Goal: Transaction & Acquisition: Purchase product/service

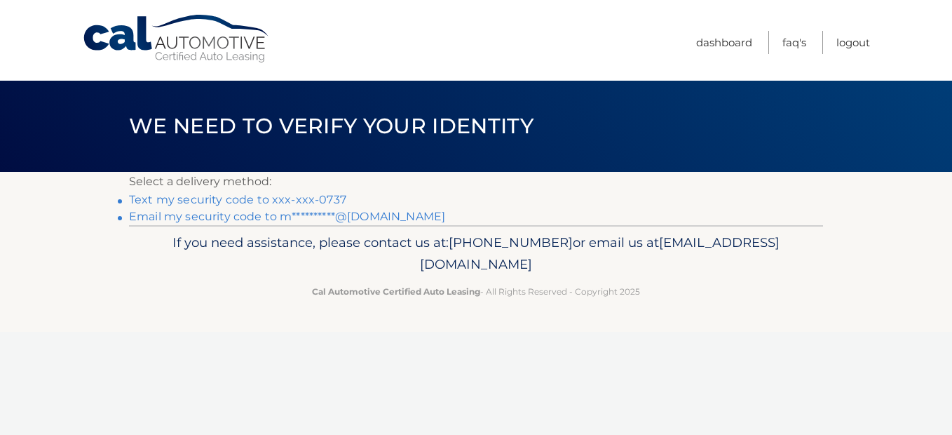
click at [264, 203] on link "Text my security code to xxx-xxx-0737" at bounding box center [237, 199] width 217 height 13
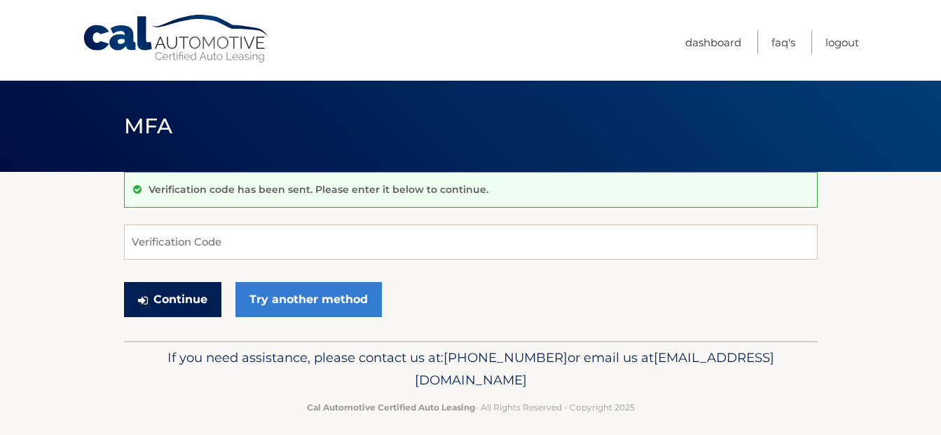
click at [172, 305] on button "Continue" at bounding box center [172, 299] width 97 height 35
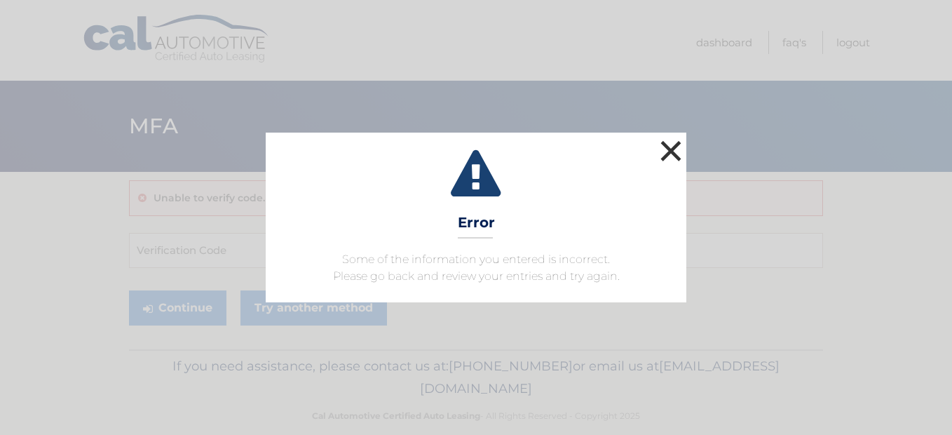
click at [671, 148] on button "×" at bounding box center [671, 151] width 28 height 28
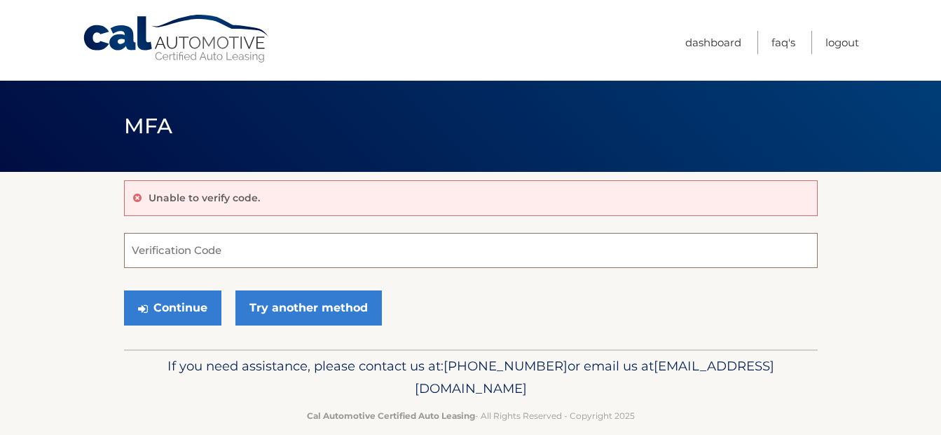
click at [235, 253] on input "Verification Code" at bounding box center [471, 250] width 694 height 35
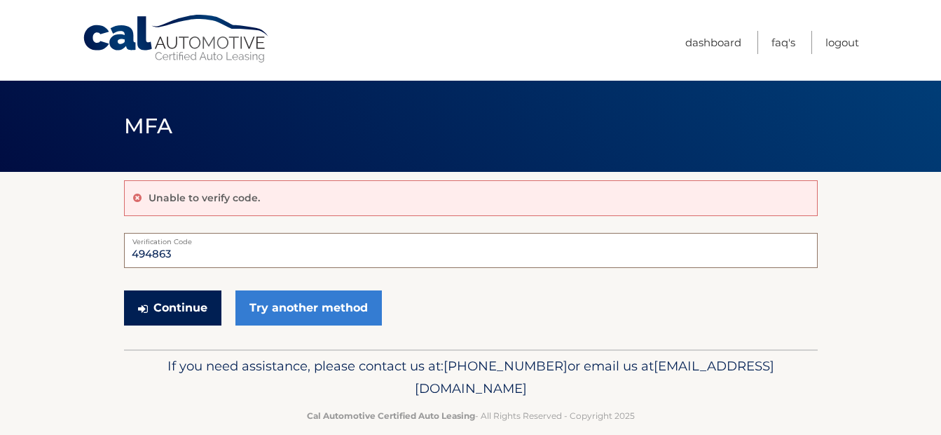
type input "494863"
click at [193, 303] on button "Continue" at bounding box center [172, 307] width 97 height 35
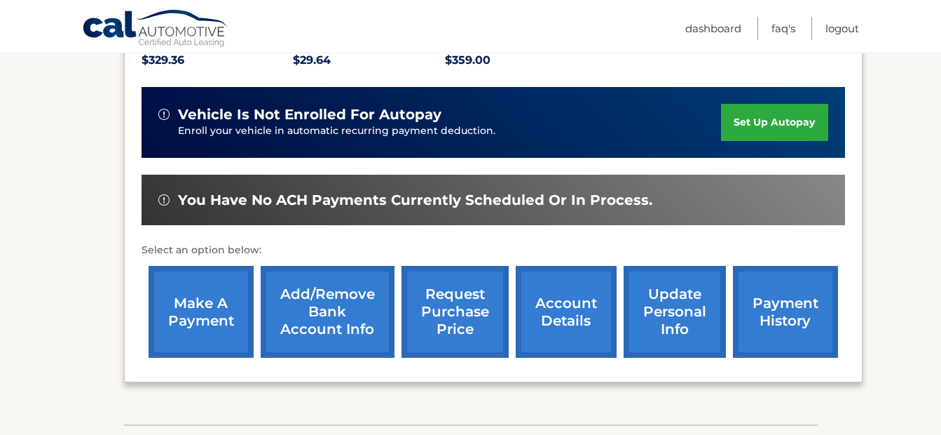
scroll to position [350, 0]
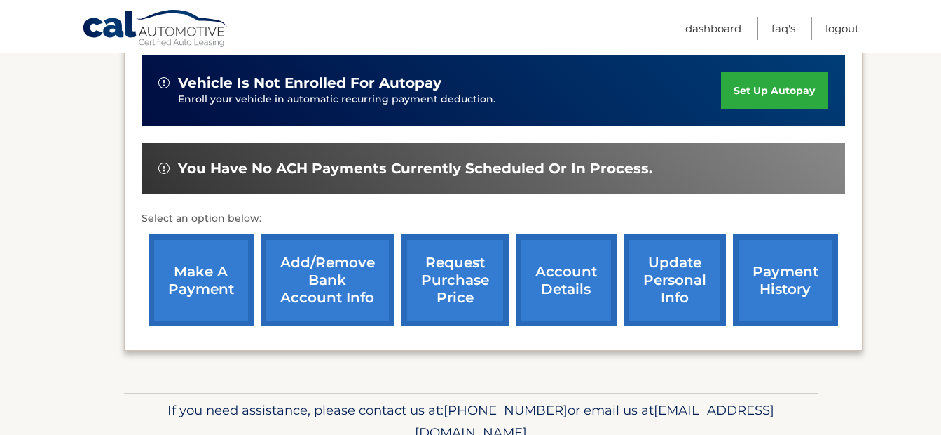
click at [187, 280] on link "make a payment" at bounding box center [201, 280] width 105 height 92
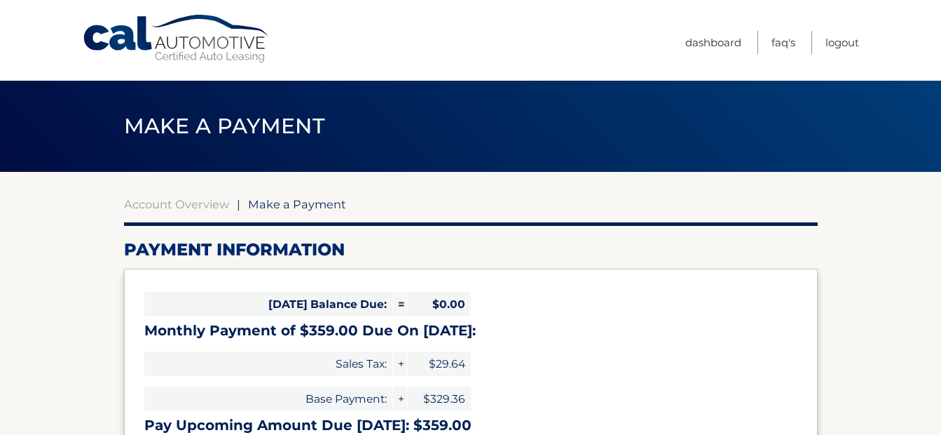
select select "NDMzYmQyODEtMjRiMS00Y2JkLTlmMDctN2E2N2U3YjY3NGU1"
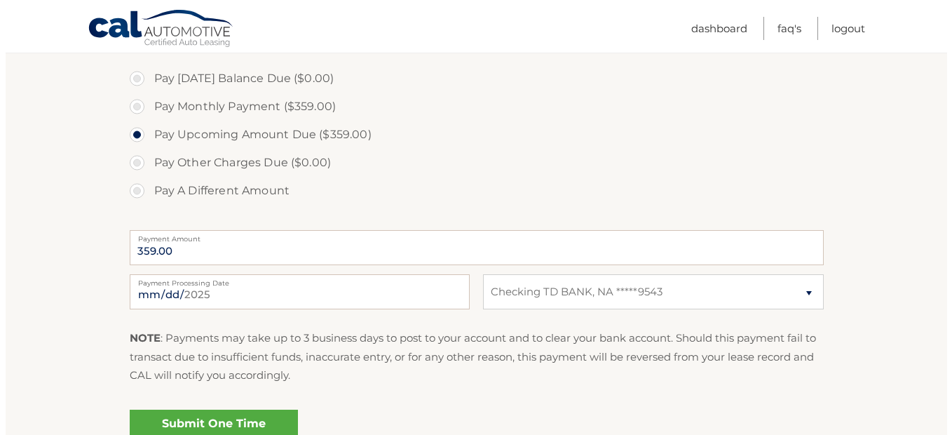
scroll to position [491, 0]
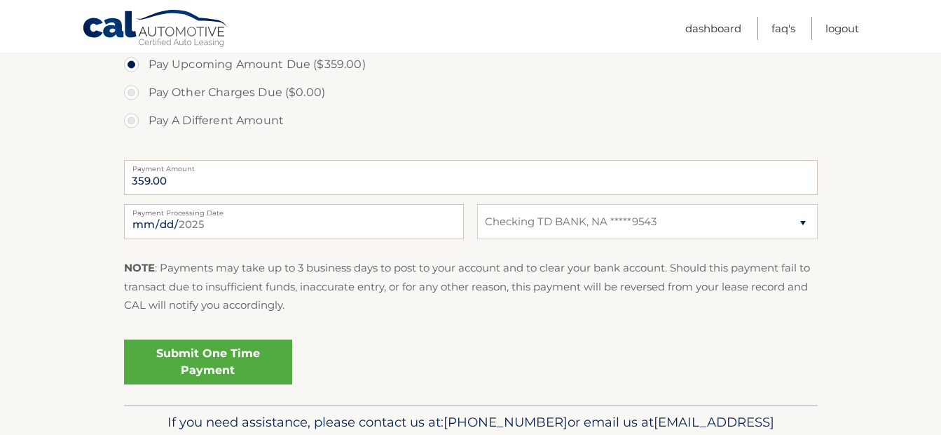
click at [215, 355] on link "Submit One Time Payment" at bounding box center [208, 361] width 168 height 45
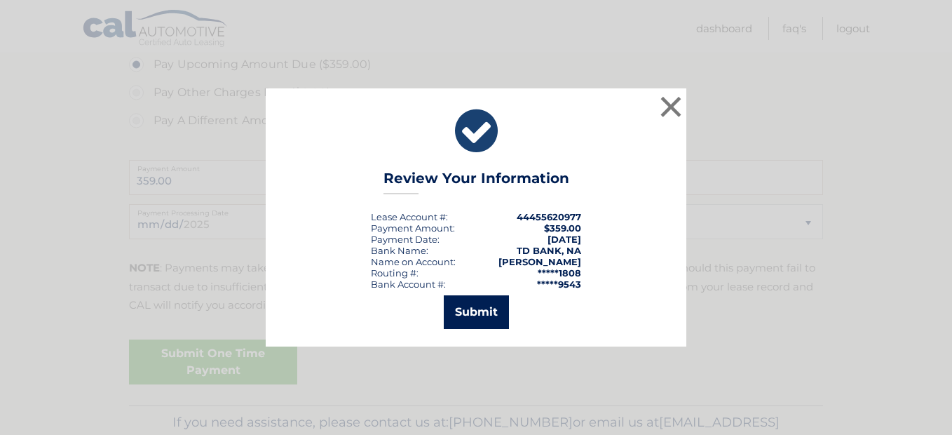
click at [479, 303] on button "Submit" at bounding box center [476, 312] width 65 height 34
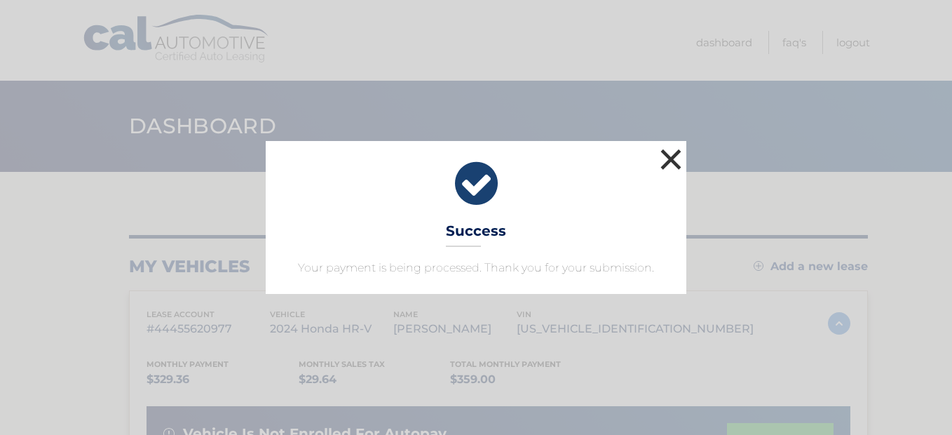
click at [671, 153] on button "×" at bounding box center [671, 159] width 28 height 28
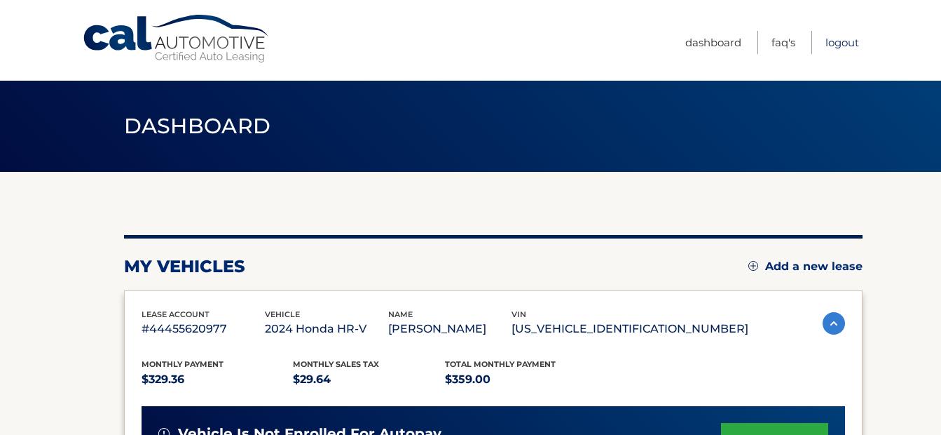
click at [842, 47] on link "Logout" at bounding box center [843, 42] width 34 height 23
